Goal: Information Seeking & Learning: Check status

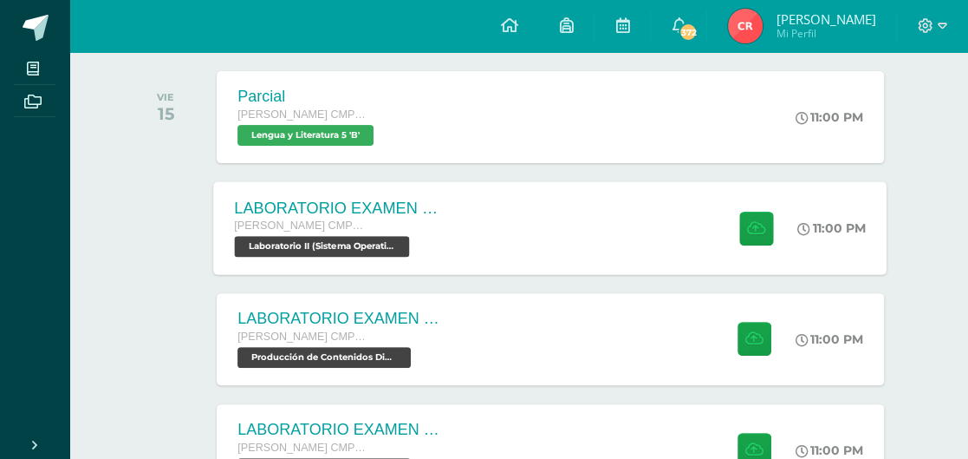
scroll to position [270, 0]
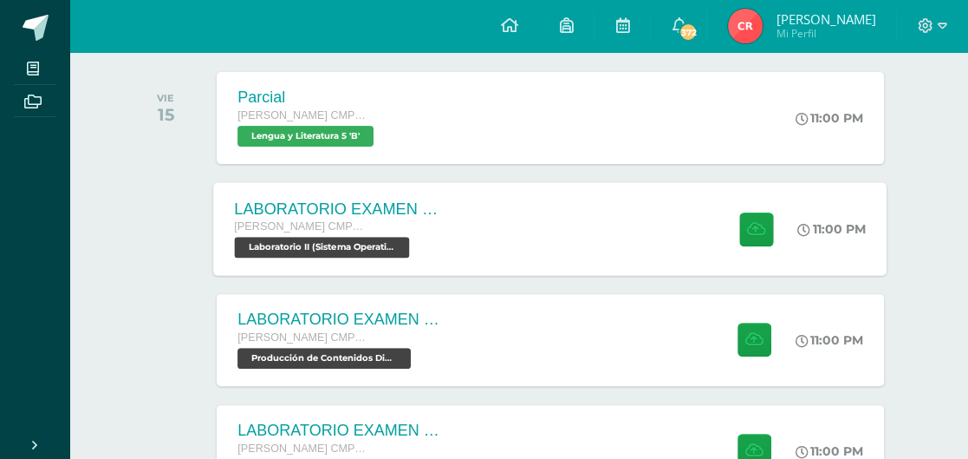
click at [373, 229] on div "[PERSON_NAME] CMP Bachillerato en CCLL con Orientación en Computación" at bounding box center [340, 227] width 210 height 19
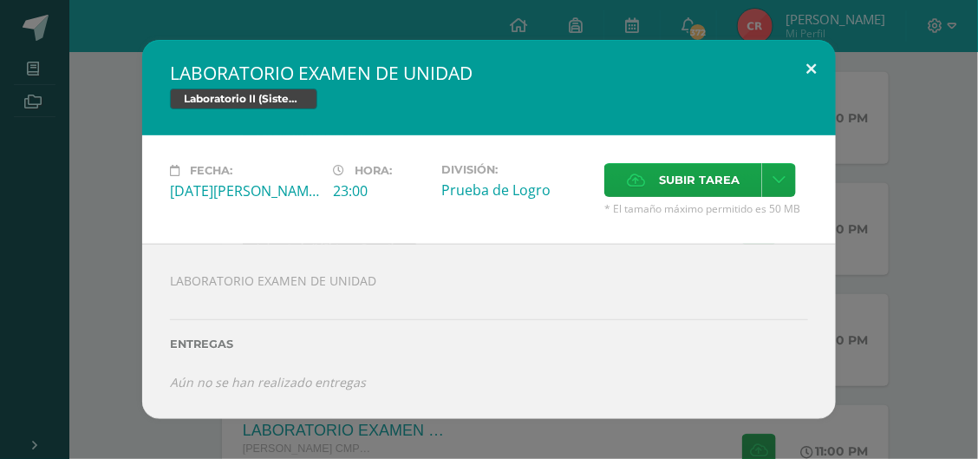
click at [815, 74] on button at bounding box center [810, 69] width 49 height 59
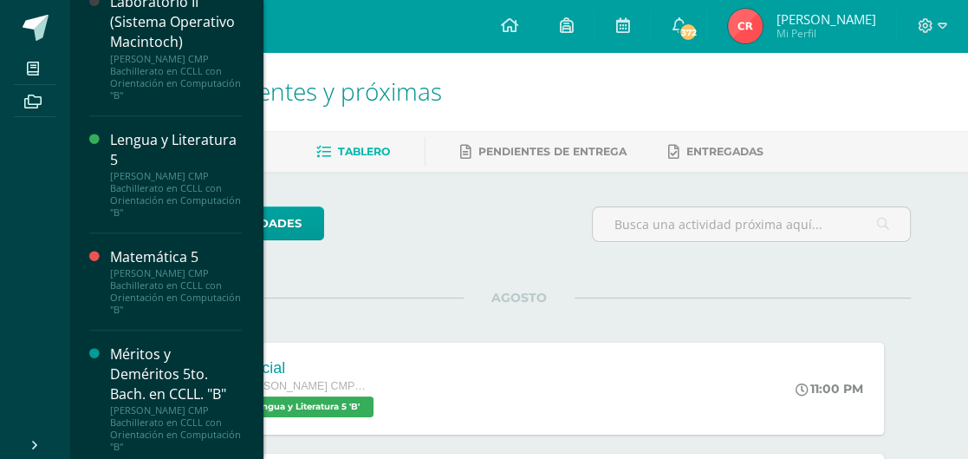
scroll to position [1192, 0]
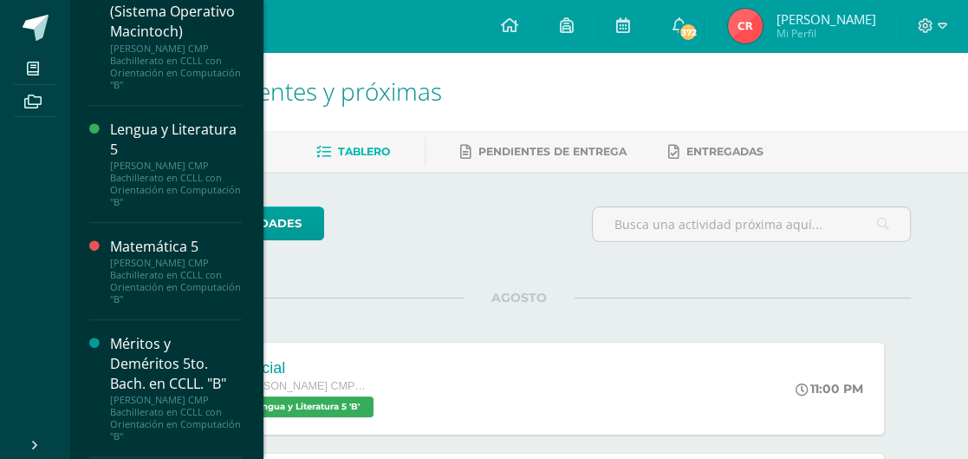
click at [140, 271] on div "[PERSON_NAME] CMP Bachillerato en CCLL con Orientación en Computación "B"" at bounding box center [176, 281] width 132 height 49
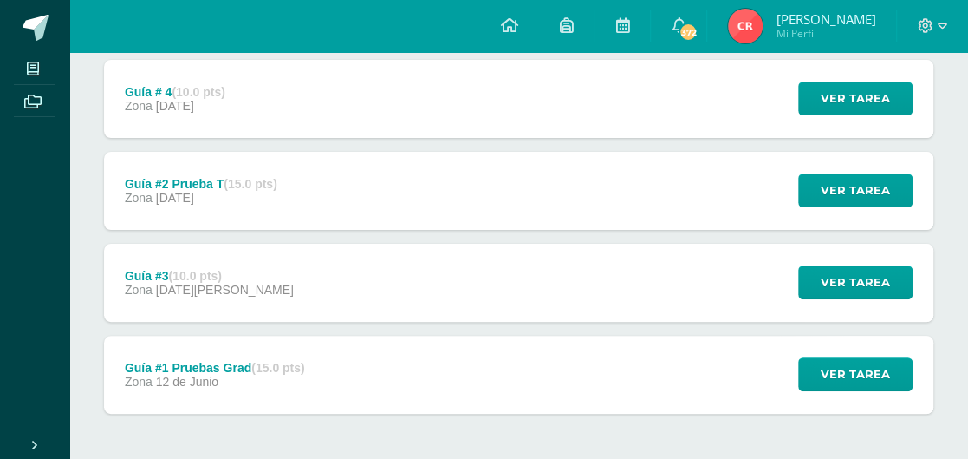
scroll to position [250, 0]
click at [166, 297] on div "Guía #3 (10.0 pts) Zona [DATE][PERSON_NAME]" at bounding box center [209, 283] width 211 height 78
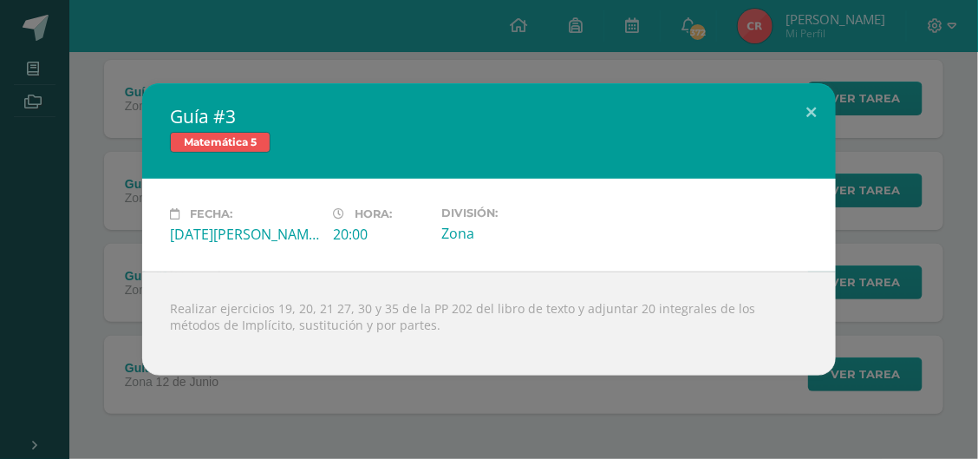
click at [421, 381] on div "Guía #3 Matemática 5 Fecha: [DATE][PERSON_NAME]: 20:00 División: Zona" at bounding box center [489, 229] width 978 height 459
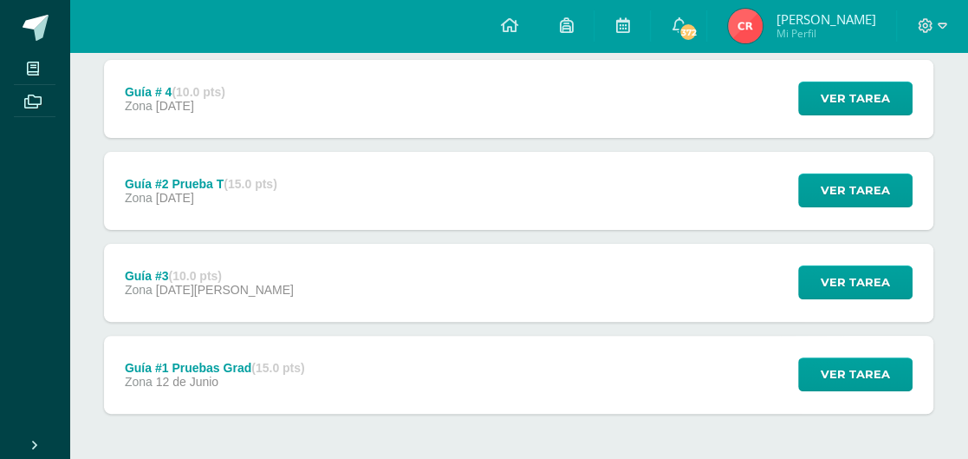
click at [221, 379] on div "Zona [DATE][PERSON_NAME]" at bounding box center [215, 381] width 180 height 14
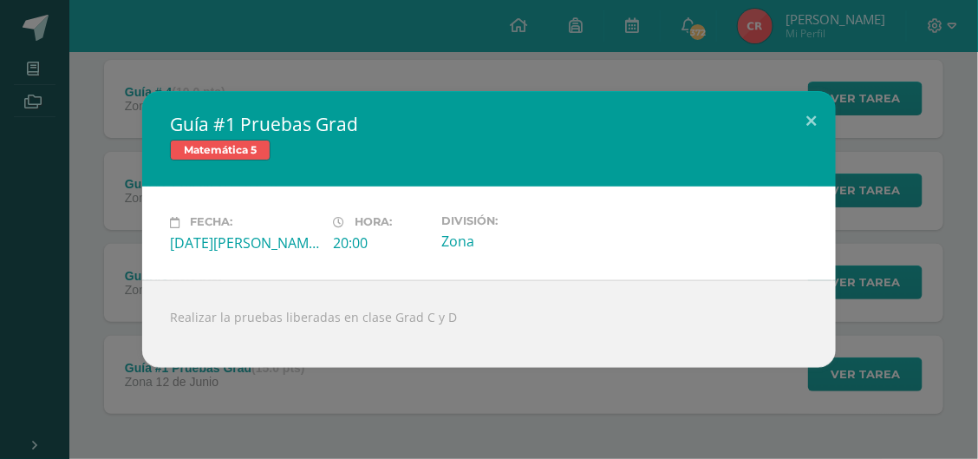
click at [314, 396] on div "Guía #1 Pruebas Grad Matemática 5 Fecha: [DATE][PERSON_NAME] Hora: 20:00 Divisi…" at bounding box center [489, 229] width 978 height 459
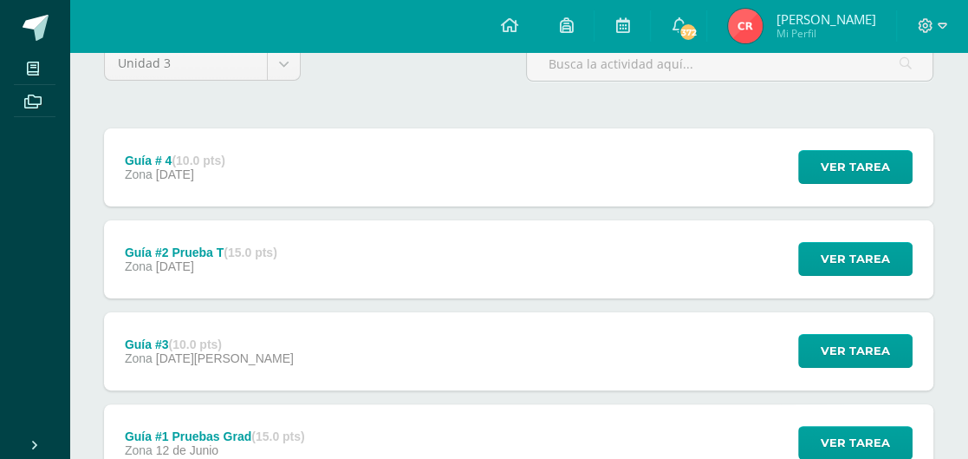
scroll to position [186, 0]
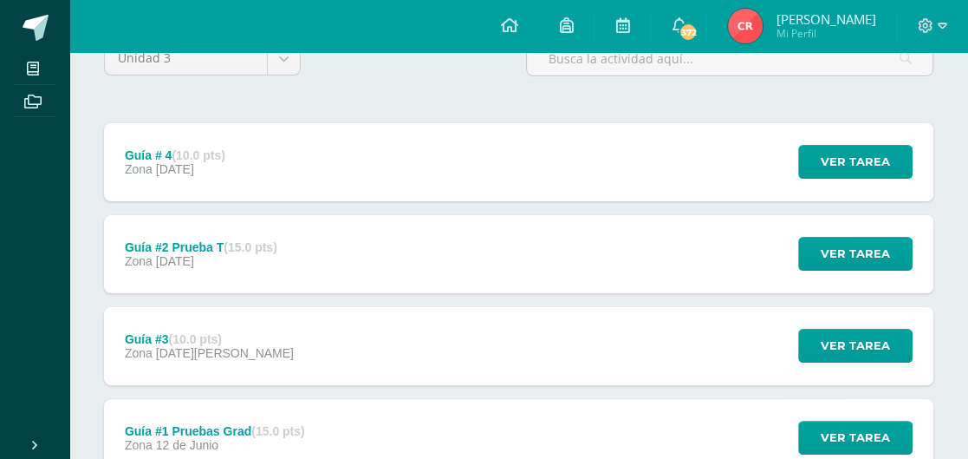
click at [177, 170] on span "[DATE]" at bounding box center [175, 169] width 38 height 14
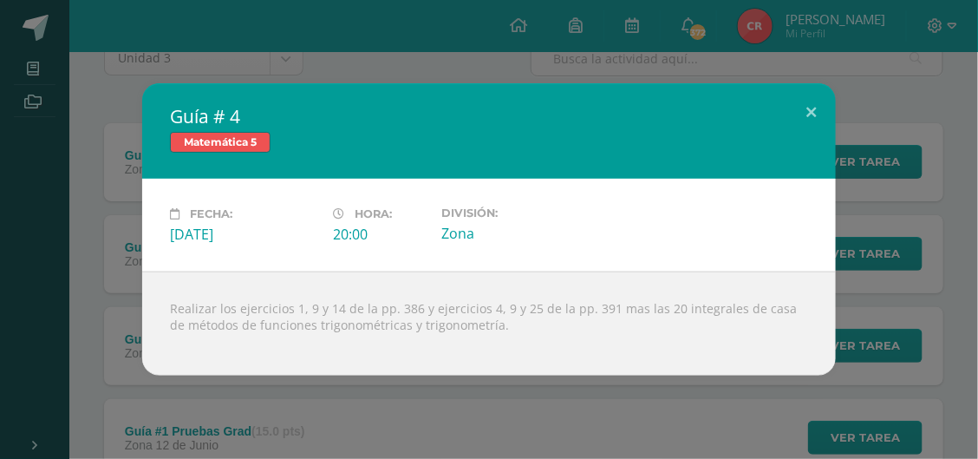
click at [424, 409] on div "Guía # 4 Matemática 5 Fecha: [DATE][PERSON_NAME]: 20:00 División: Zona" at bounding box center [489, 229] width 978 height 459
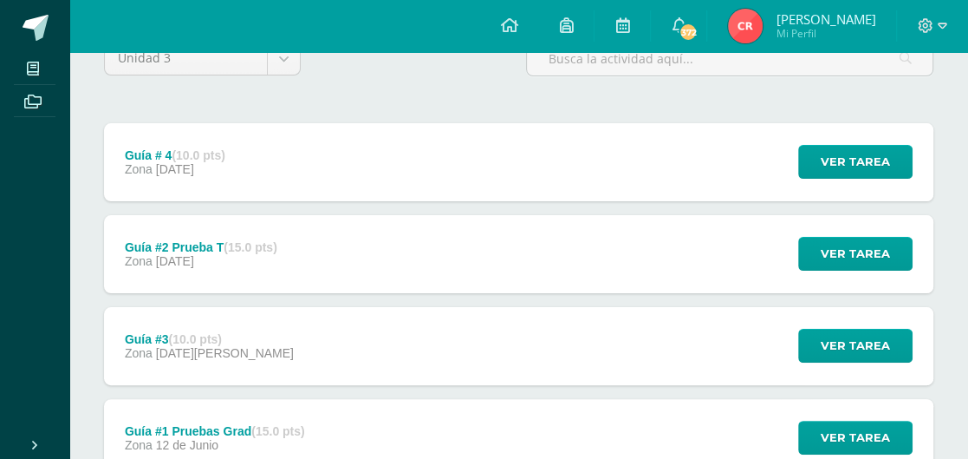
click at [180, 170] on span "18 de Julio" at bounding box center [175, 169] width 38 height 14
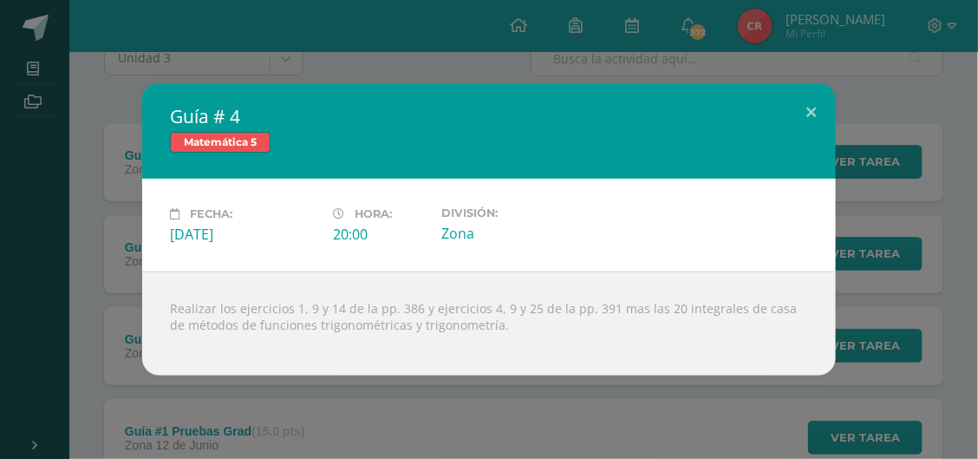
click at [431, 396] on div "Guía # 4 Matemática 5 Fecha: Viernes 18 de Julio Hora: 20:00 División: Zona" at bounding box center [489, 229] width 978 height 459
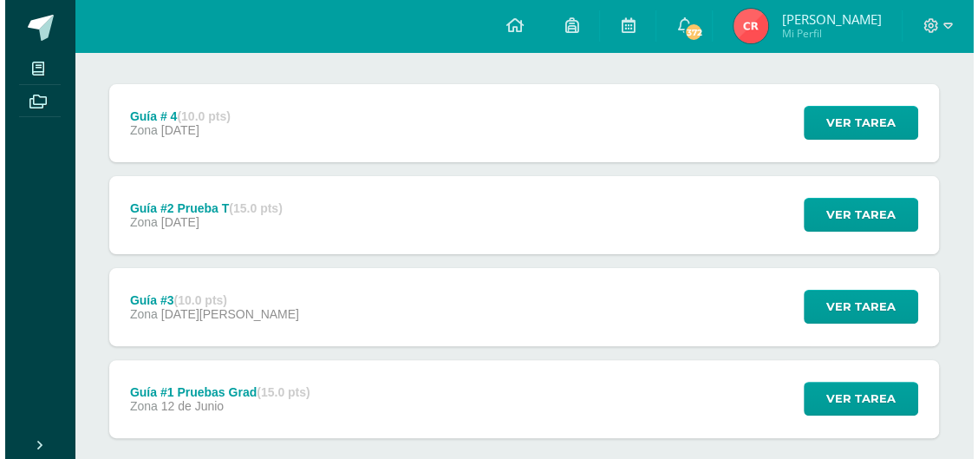
scroll to position [225, 0]
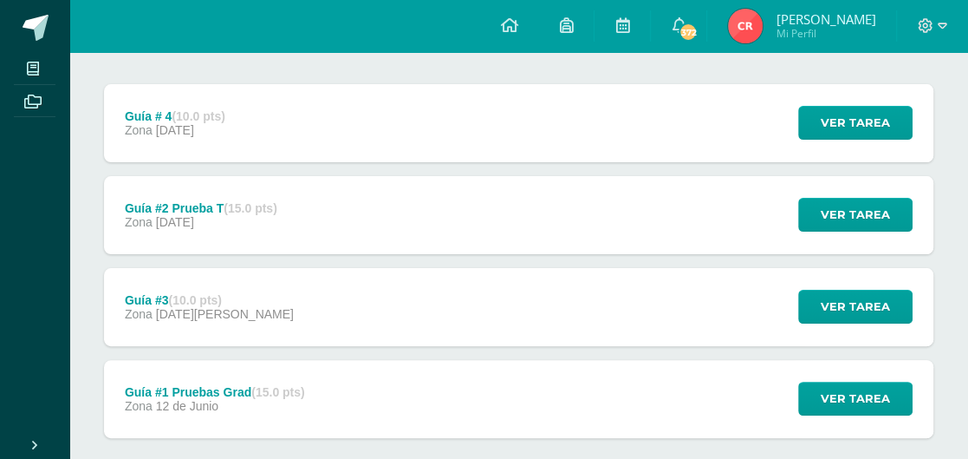
click at [225, 319] on div "Guía #3 (10.0 pts) Zona 04 de Julio" at bounding box center [209, 307] width 211 height 78
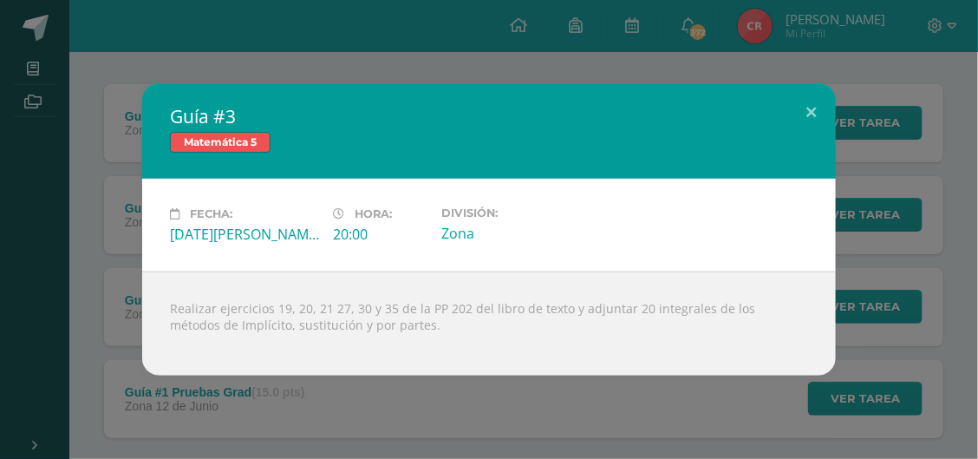
click at [473, 402] on div "Guía #3 Matemática 5 Fecha: Viernes 04 de Julio Hora: 20:00 División: Zona" at bounding box center [489, 229] width 978 height 459
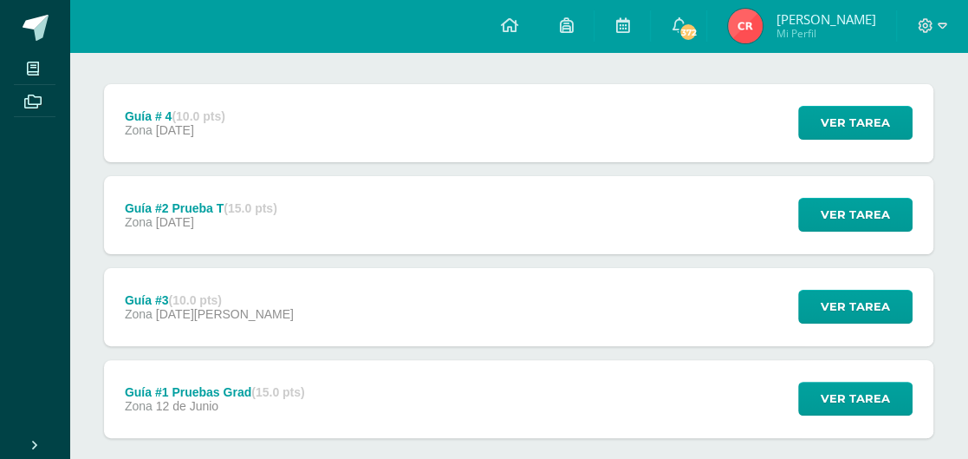
click at [214, 109] on strong "(10.0 pts)" at bounding box center [198, 116] width 53 height 14
